Goal: Information Seeking & Learning: Check status

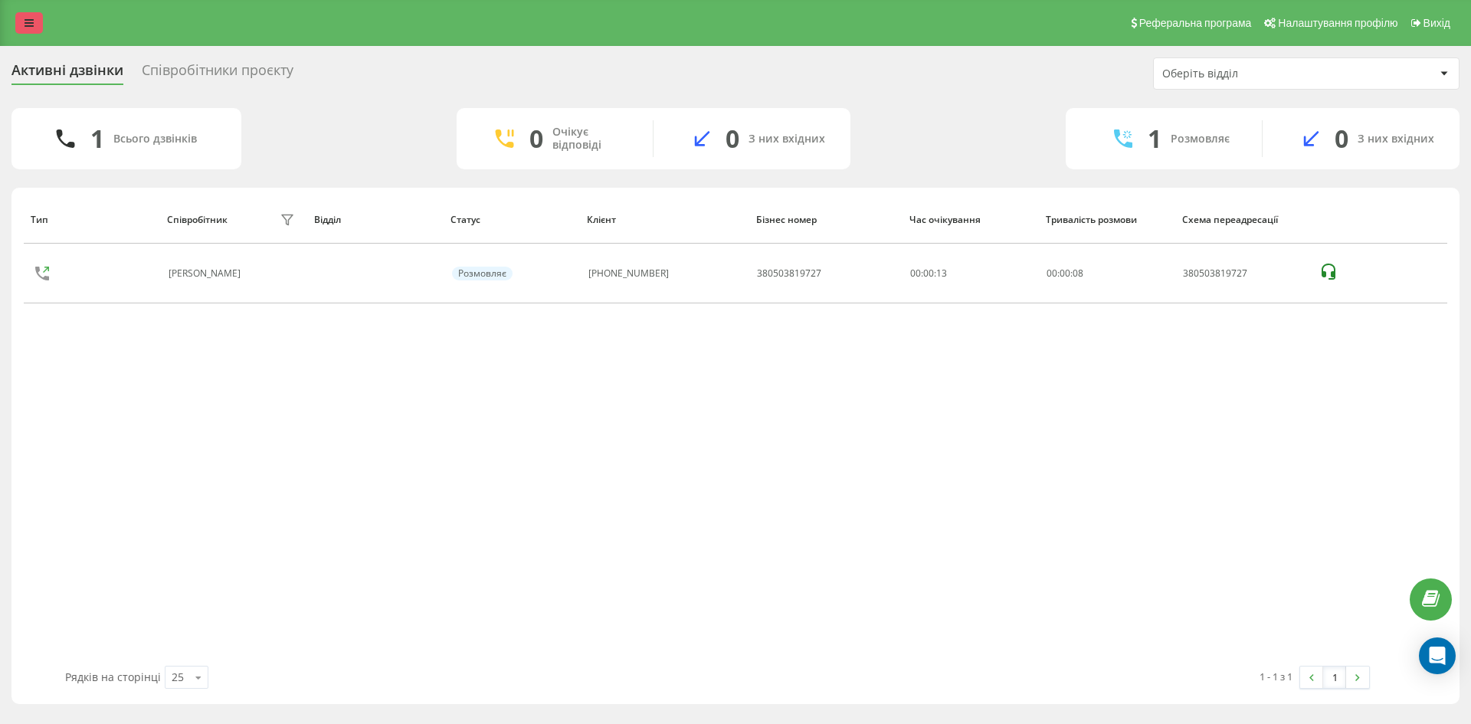
click at [25, 15] on link at bounding box center [29, 22] width 28 height 21
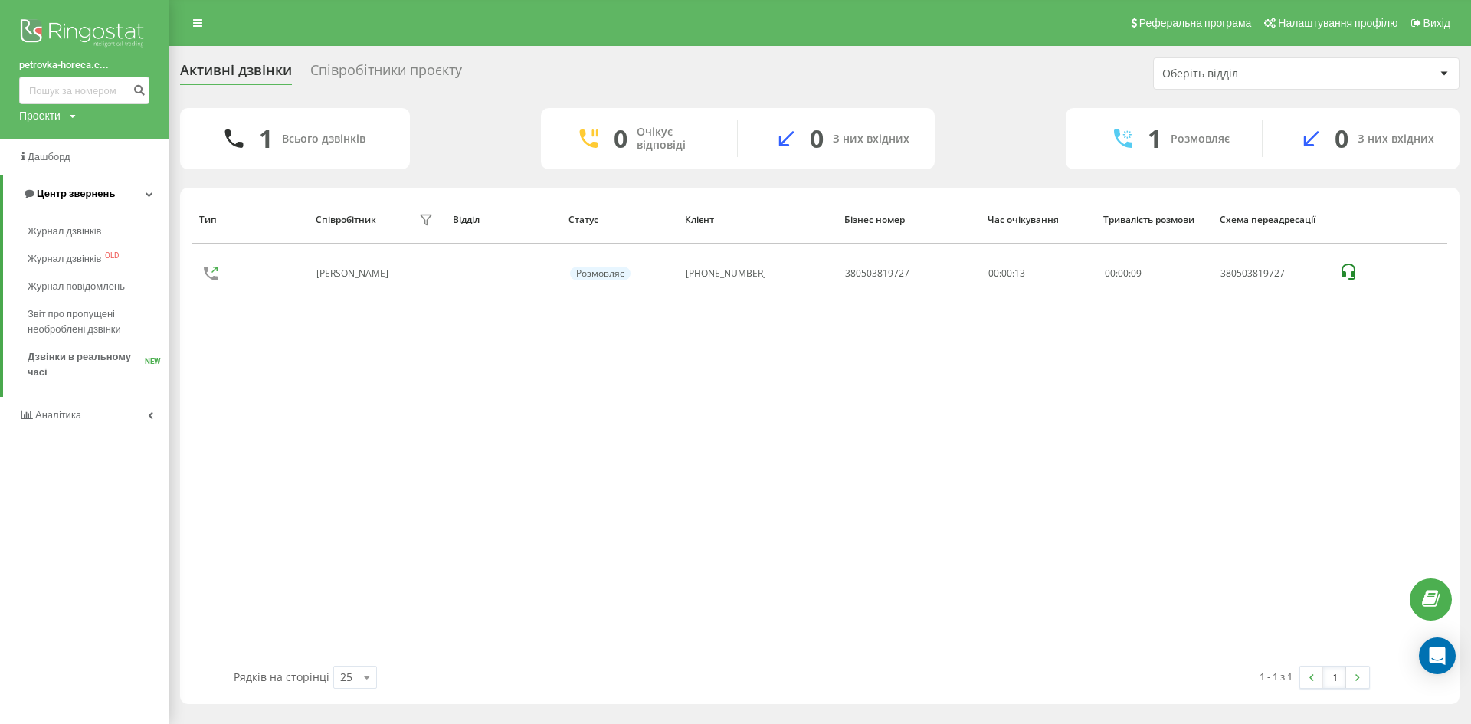
click at [56, 193] on span "Центр звернень" at bounding box center [76, 193] width 78 height 11
click at [56, 193] on span "Центр звернень" at bounding box center [73, 193] width 78 height 11
click at [71, 229] on span "Журнал дзвінків" at bounding box center [65, 231] width 74 height 15
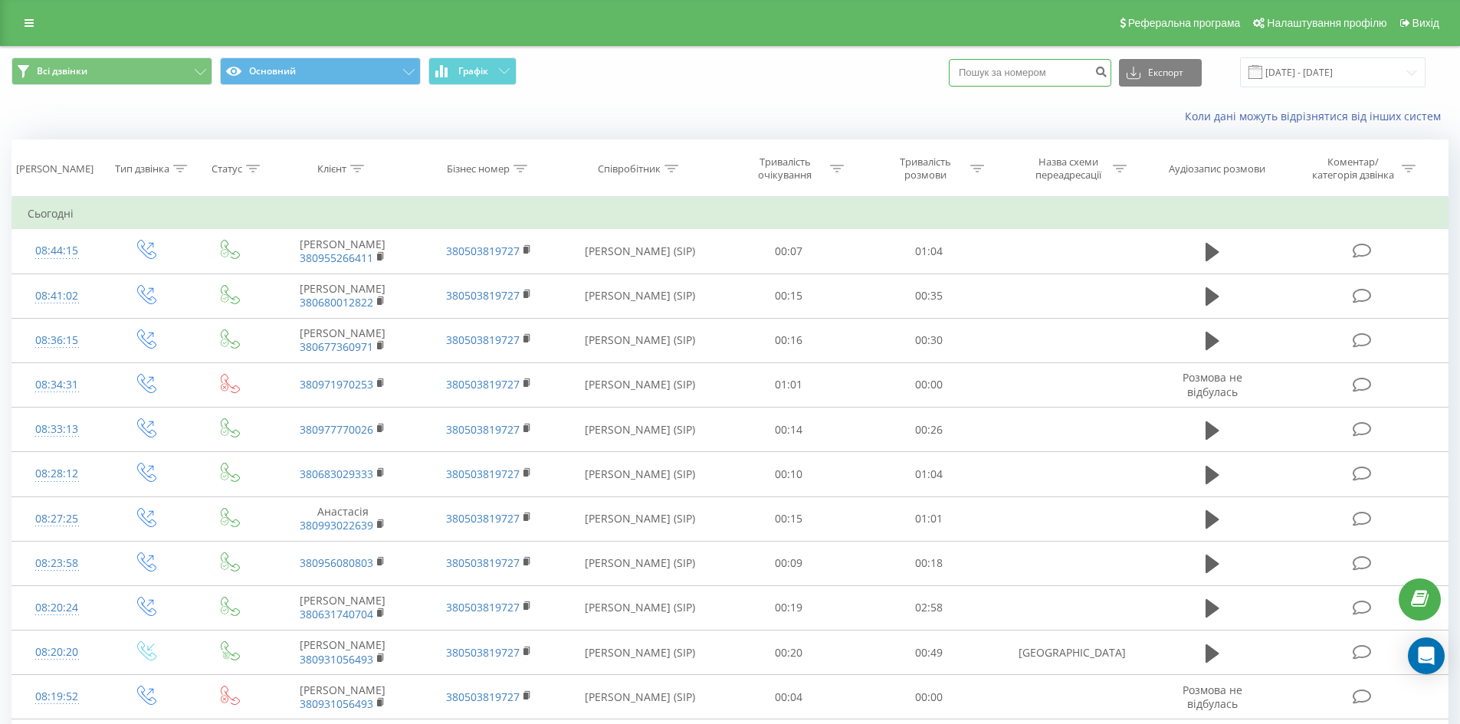
paste input "380506163139"
click at [1003, 71] on input "380506163139" at bounding box center [1030, 73] width 162 height 28
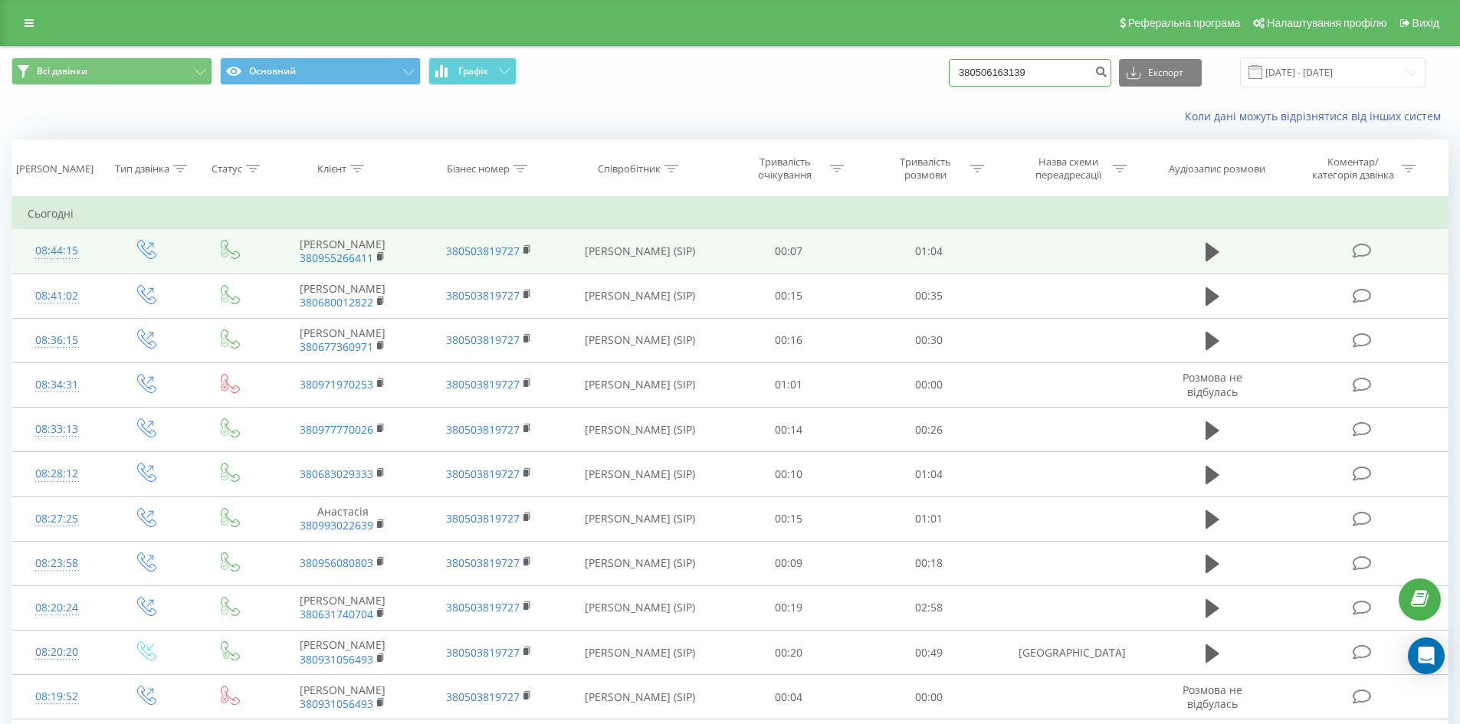
type input "380506163139"
